Goal: Task Accomplishment & Management: Manage account settings

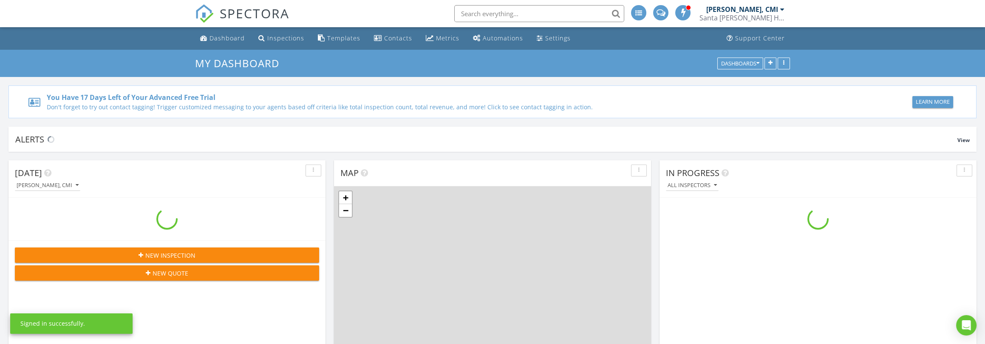
scroll to position [788, 999]
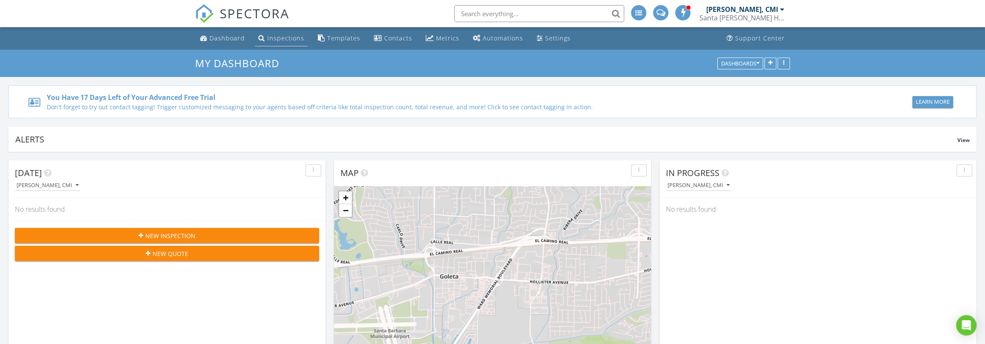
click at [293, 38] on div "Inspections" at bounding box center [285, 38] width 37 height 8
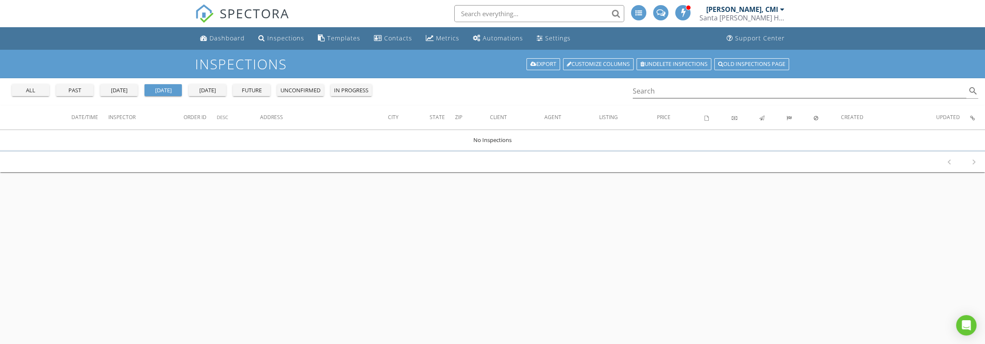
click at [34, 90] on div "all" at bounding box center [30, 90] width 31 height 8
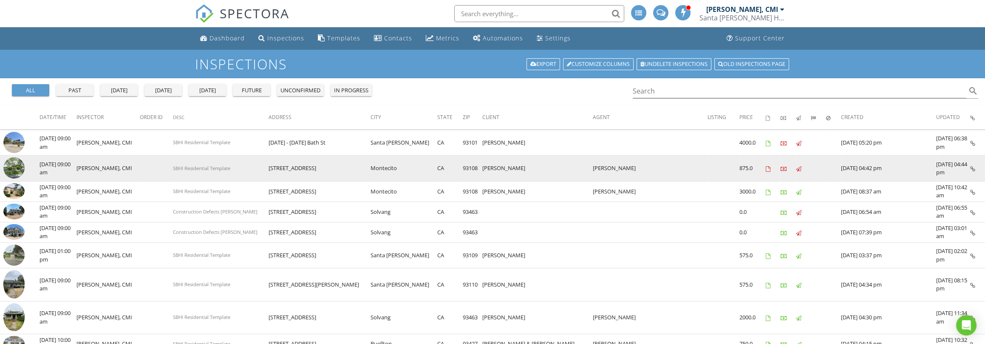
click at [23, 166] on img at bounding box center [13, 167] width 21 height 21
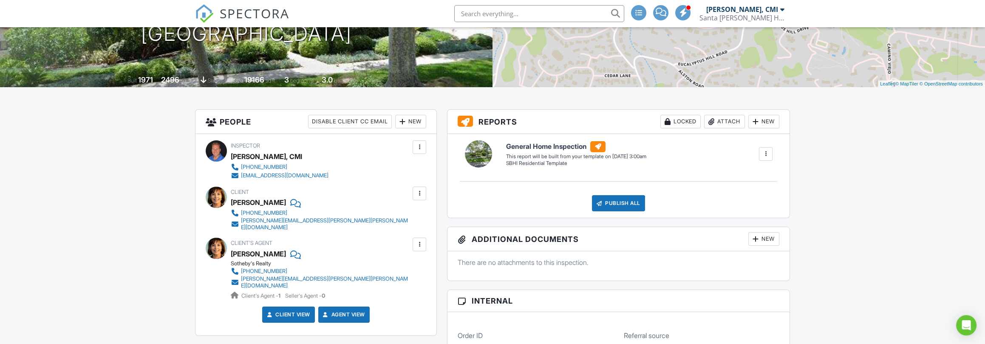
scroll to position [189, 0]
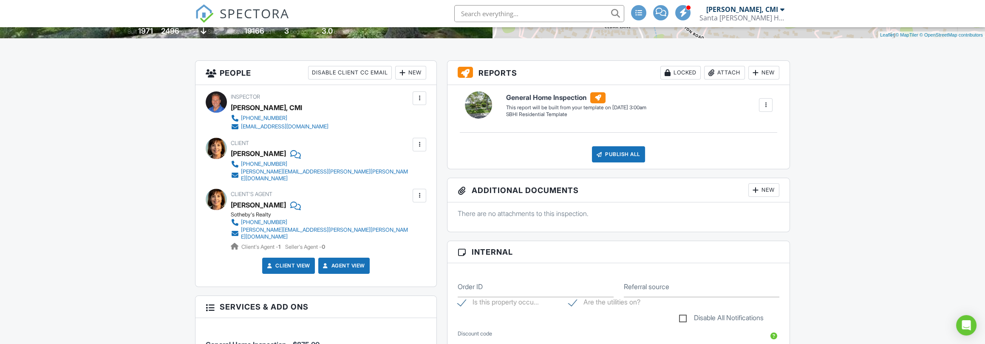
click at [766, 102] on div at bounding box center [765, 105] width 8 height 8
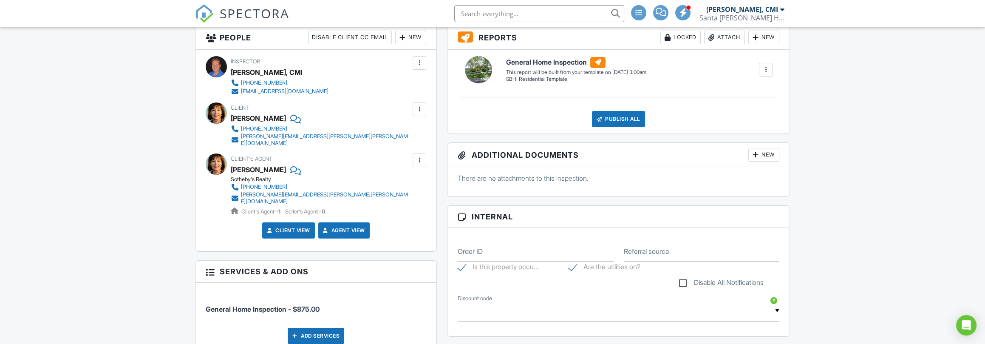
scroll to position [0, 0]
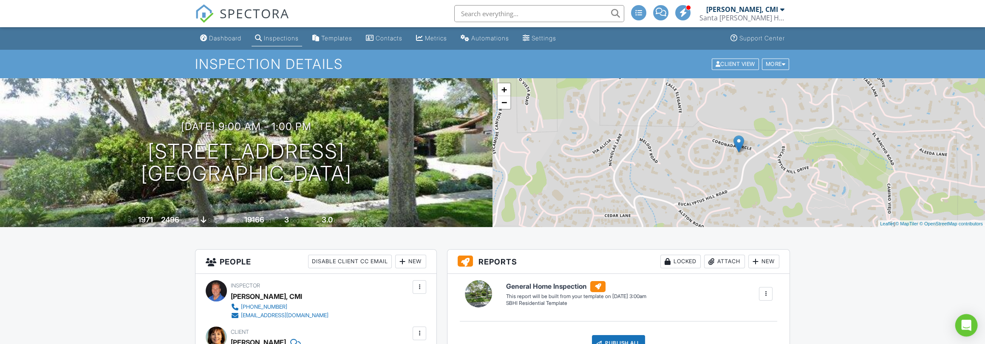
click at [963, 322] on icon "Open Intercom Messenger" at bounding box center [966, 324] width 10 height 11
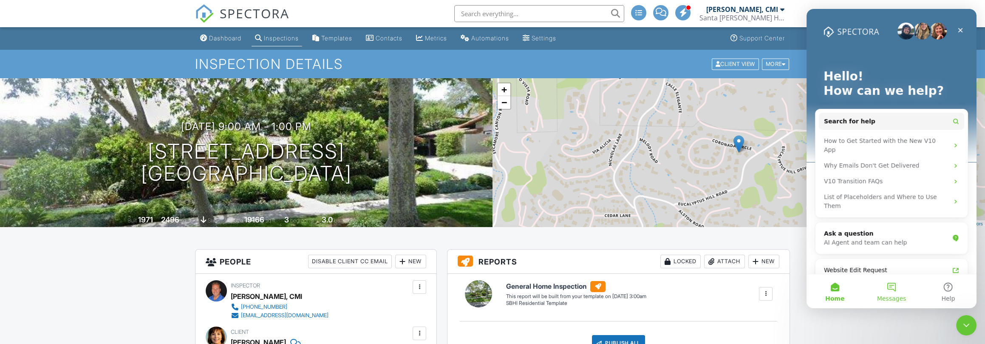
click at [888, 285] on button "Messages" at bounding box center [891, 291] width 57 height 34
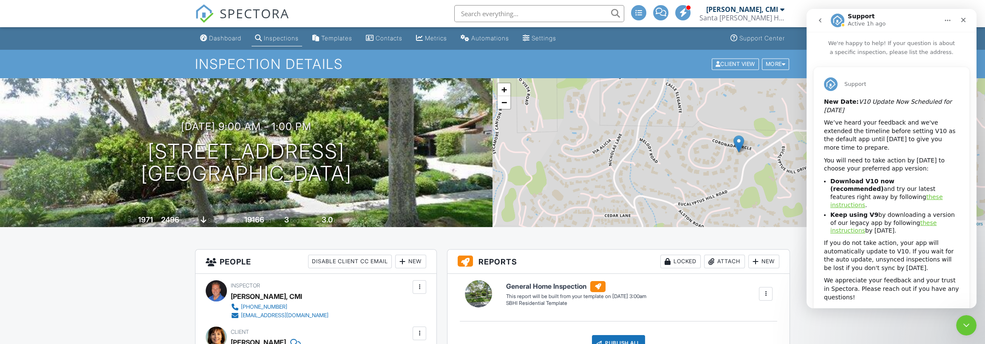
scroll to position [13, 0]
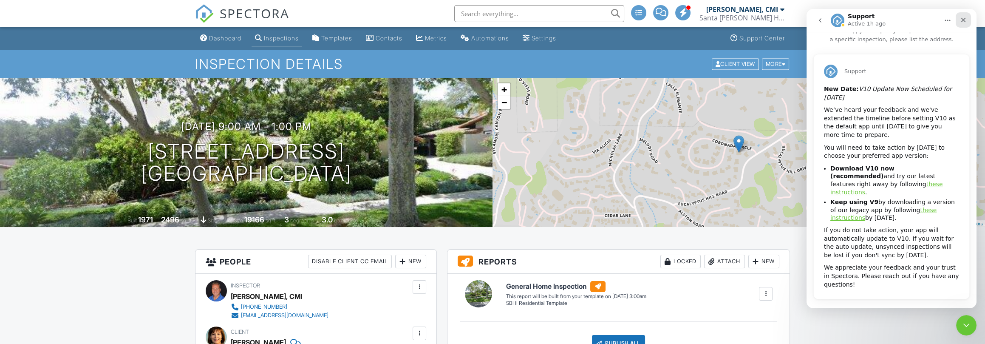
click at [966, 17] on icon "Close" at bounding box center [963, 20] width 7 height 7
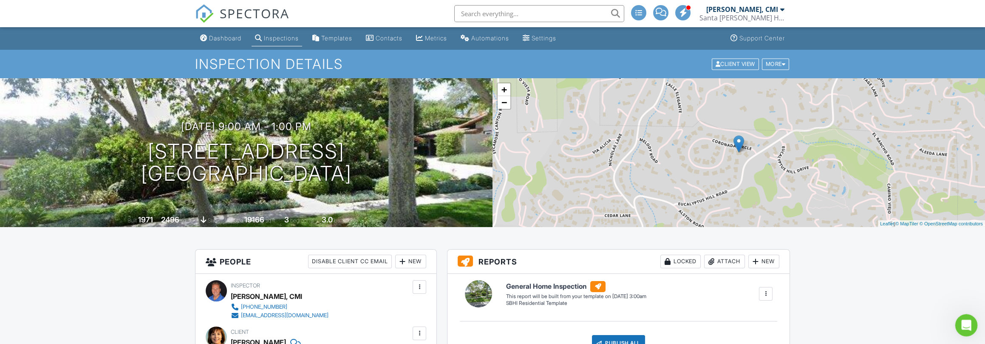
click at [963, 326] on icon "Open Intercom Messenger" at bounding box center [965, 324] width 14 height 14
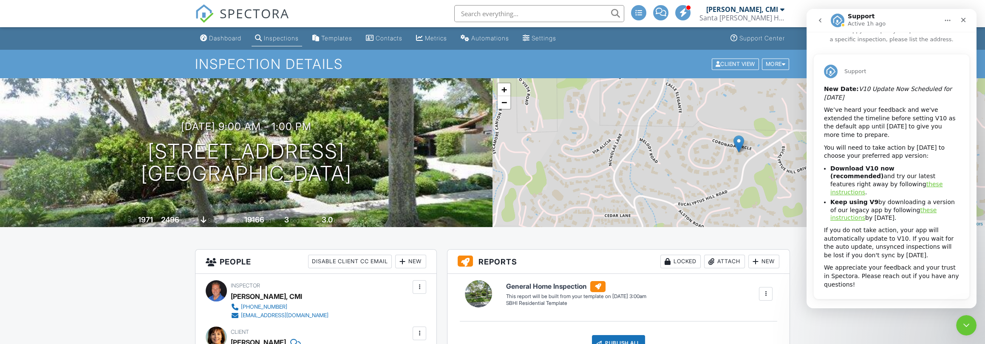
click at [818, 19] on icon "go back" at bounding box center [819, 20] width 7 height 7
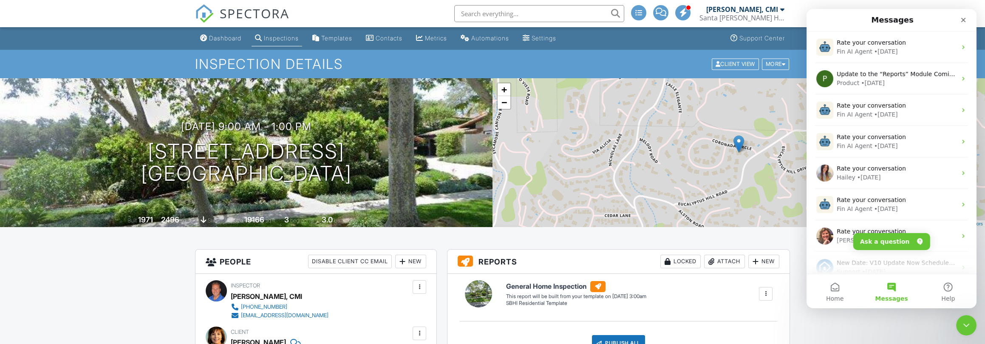
scroll to position [0, 0]
click at [898, 239] on button "Ask a question" at bounding box center [891, 241] width 77 height 17
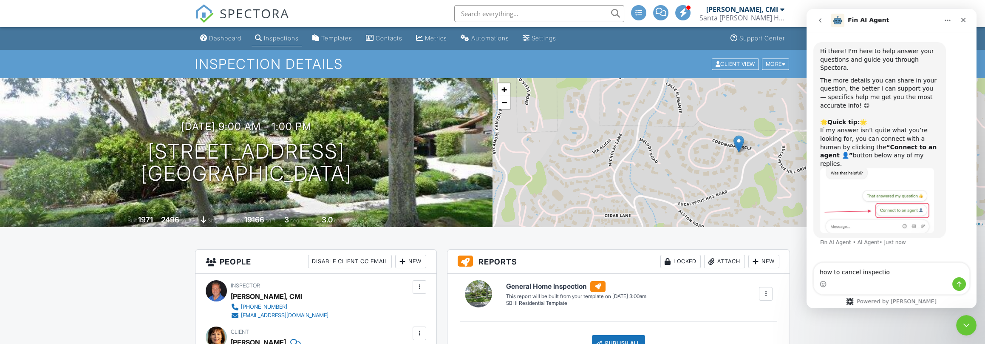
type textarea "how to cancel inspection"
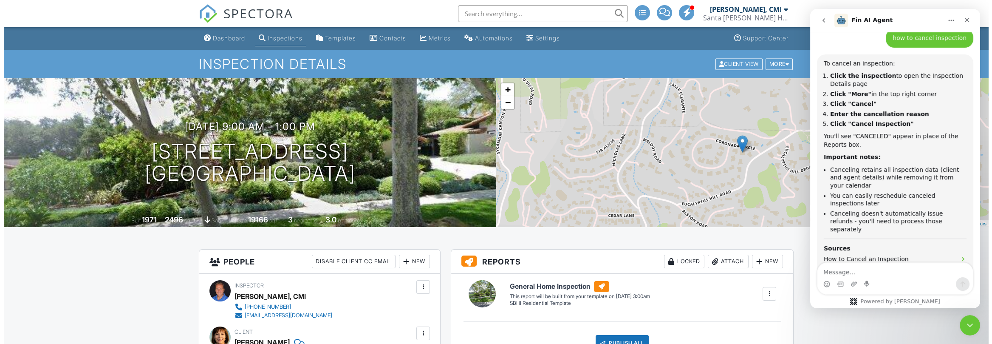
scroll to position [217, 0]
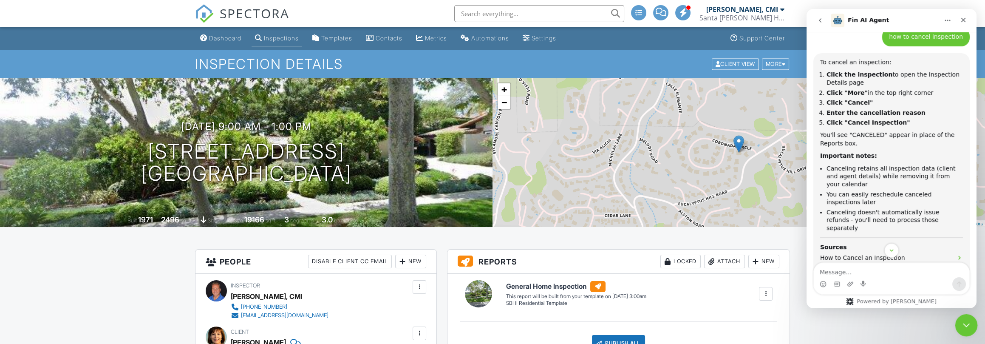
click at [962, 323] on icon "Close Intercom Messenger" at bounding box center [965, 324] width 10 height 10
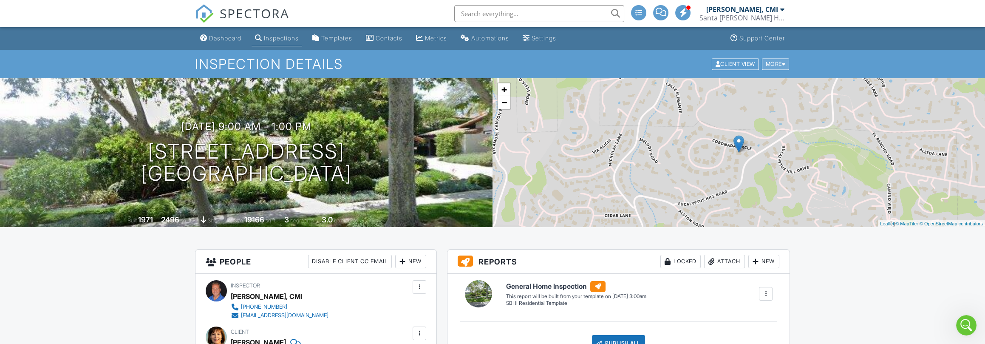
click at [782, 65] on div at bounding box center [784, 64] width 4 height 6
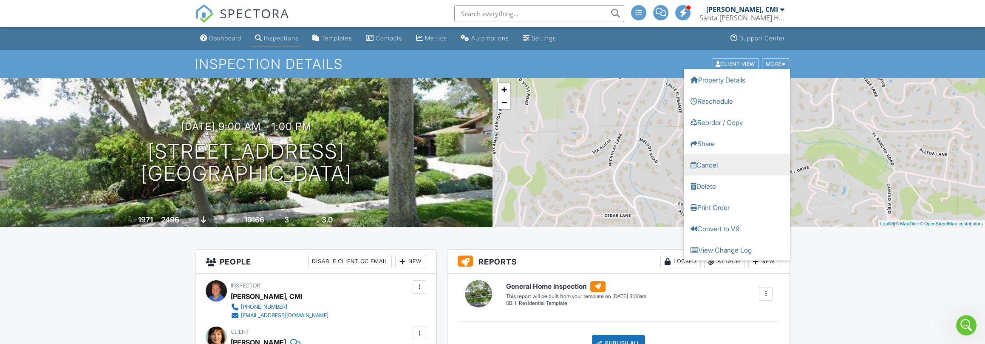
click at [709, 167] on link "Cancel" at bounding box center [737, 164] width 106 height 21
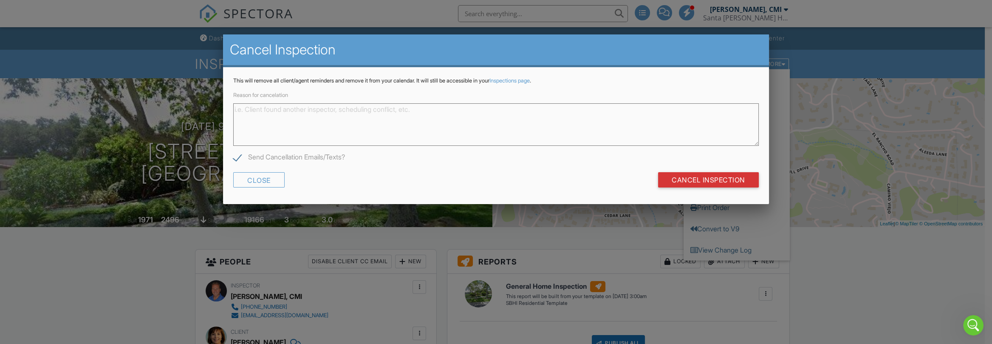
click at [304, 110] on textarea "Reason for cancelation" at bounding box center [495, 124] width 525 height 42
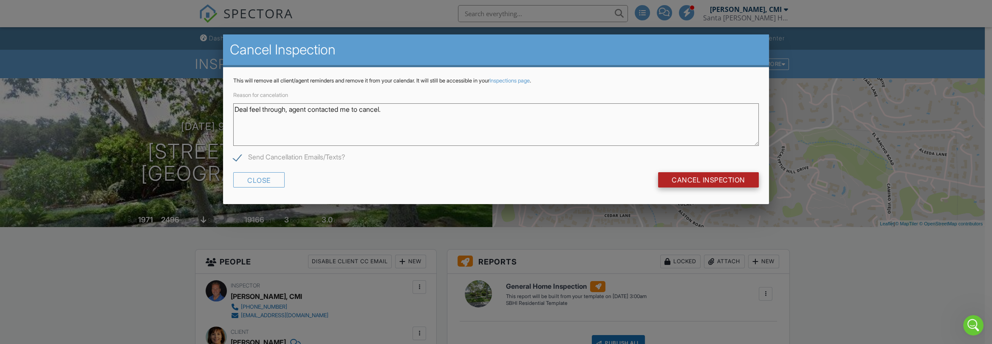
type textarea "Deal feel through, agent contacted me to cancel."
click at [698, 175] on input "Cancel Inspection" at bounding box center [708, 179] width 101 height 15
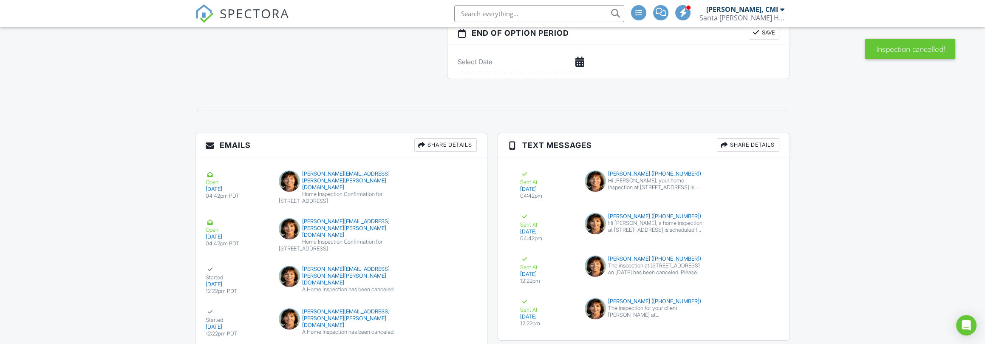
scroll to position [701, 0]
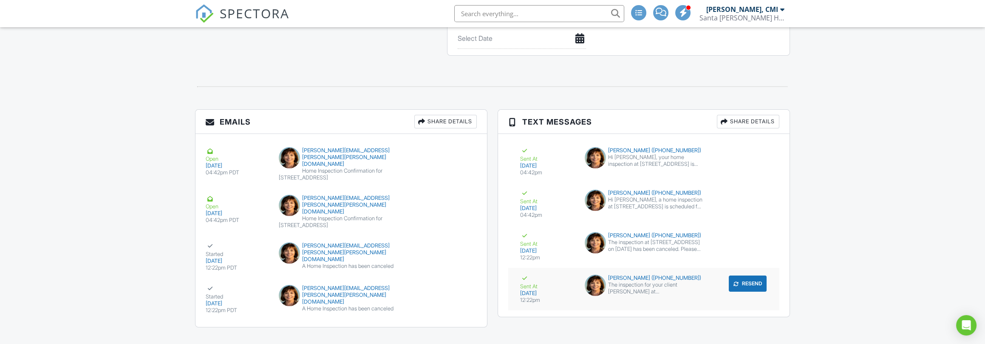
click at [648, 285] on div "The inspection for your client [PERSON_NAME] at [STREET_ADDRESS] on [DATE] has …" at bounding box center [655, 288] width 95 height 14
click at [364, 305] on div "A Home Inspection has been canceled" at bounding box center [341, 308] width 125 height 7
